Goal: Task Accomplishment & Management: Use online tool/utility

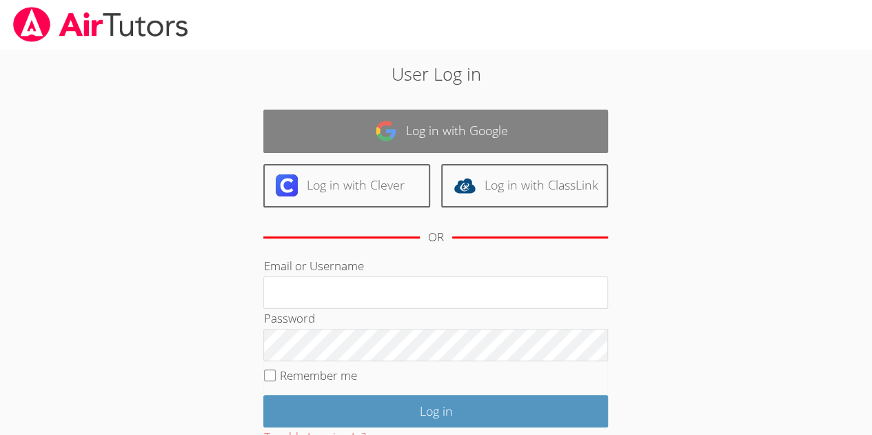
click at [425, 138] on link "Log in with Google" at bounding box center [435, 131] width 345 height 43
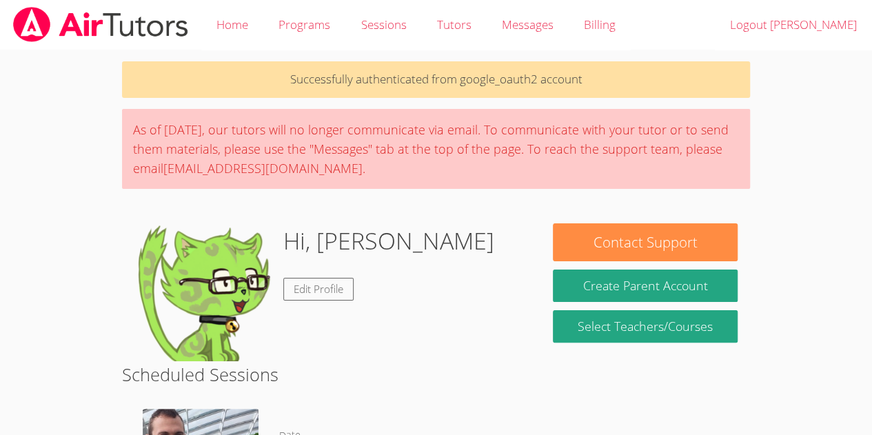
scroll to position [381, 0]
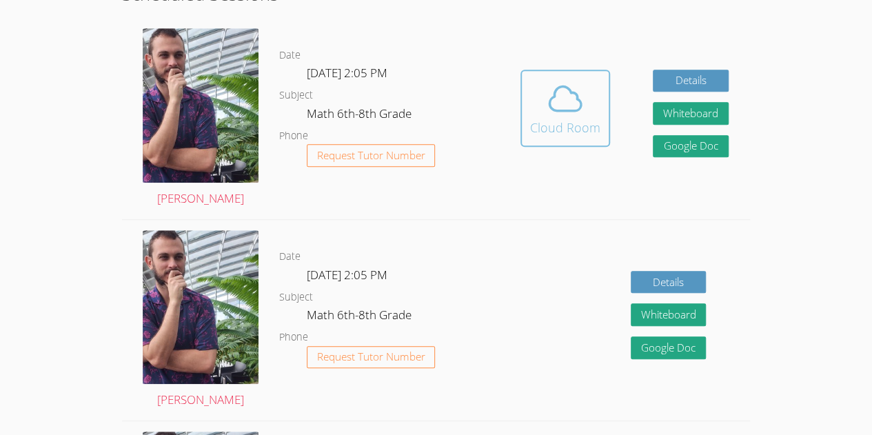
click at [546, 110] on icon at bounding box center [565, 98] width 39 height 39
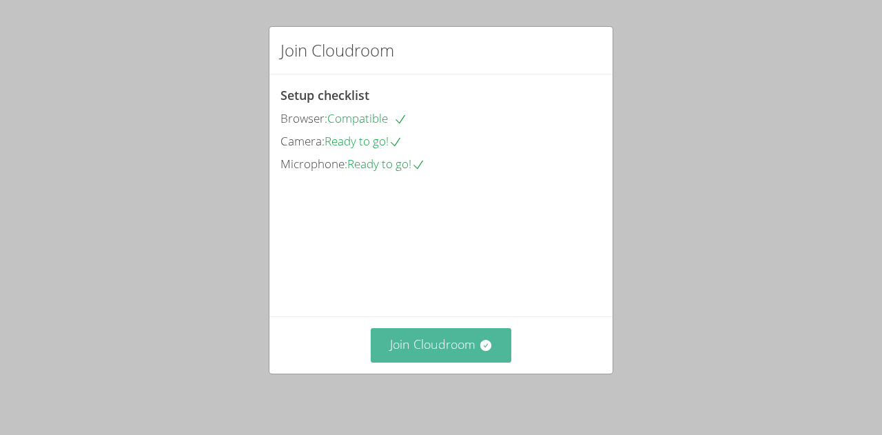
click at [425, 336] on button "Join Cloudroom" at bounding box center [441, 345] width 141 height 34
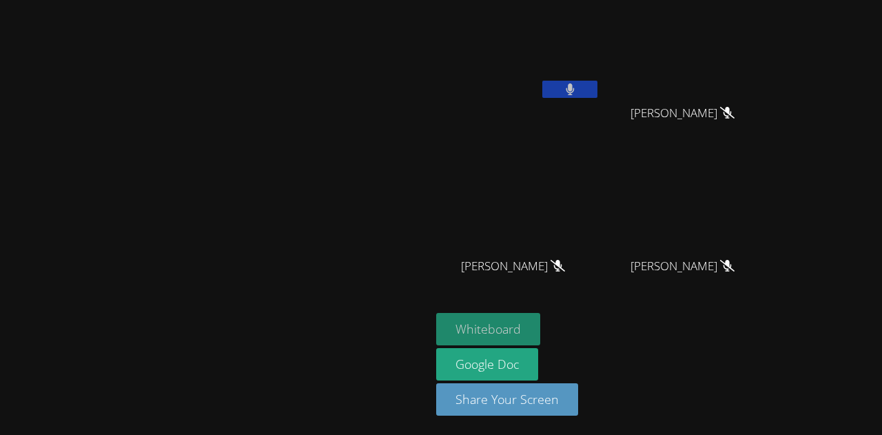
click at [540, 330] on button "Whiteboard" at bounding box center [488, 329] width 104 height 32
click at [598, 84] on button at bounding box center [570, 89] width 55 height 17
